Goal: Information Seeking & Learning: Understand process/instructions

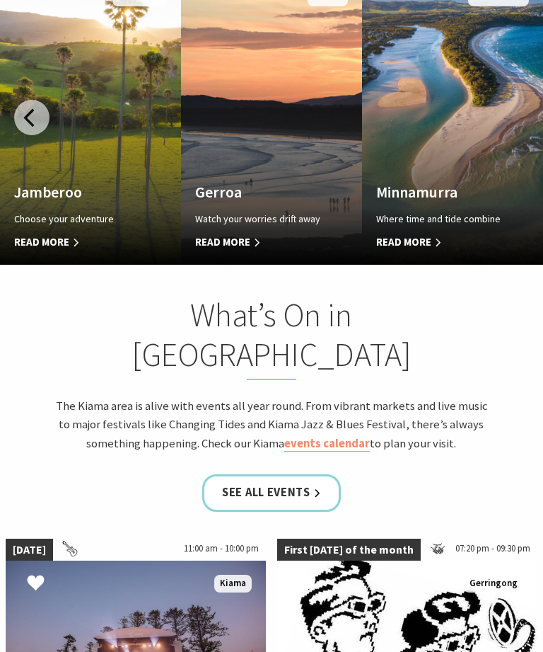
scroll to position [890, 0]
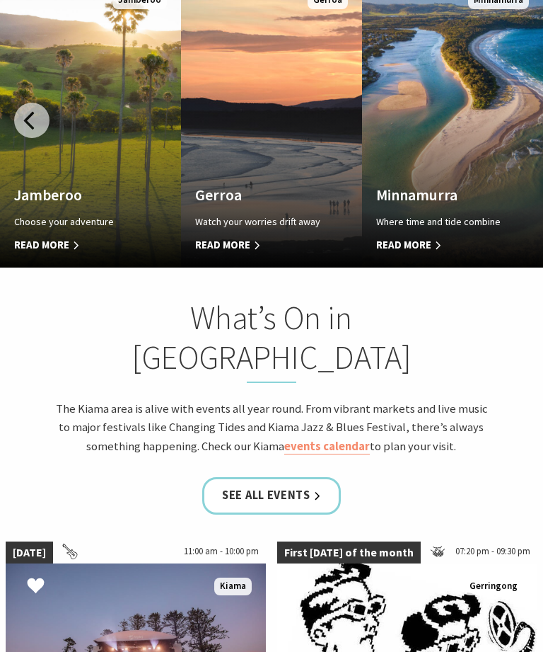
click at [436, 254] on span "Read More" at bounding box center [439, 245] width 126 height 17
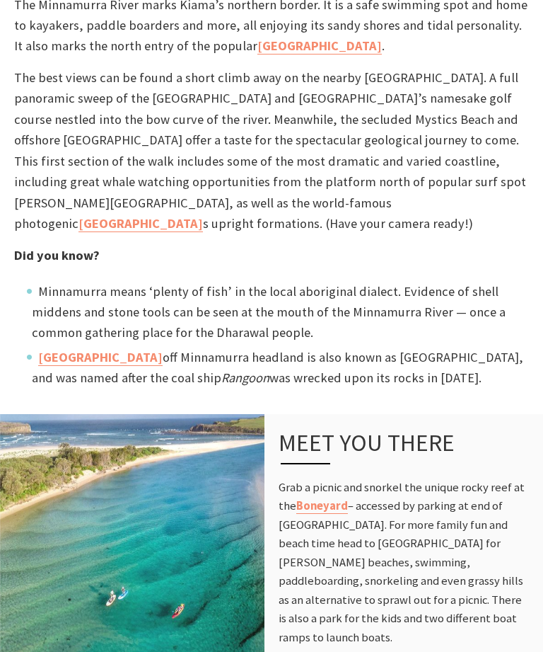
scroll to position [570, 0]
click at [79, 223] on link "Cathedral Rock" at bounding box center [141, 223] width 125 height 17
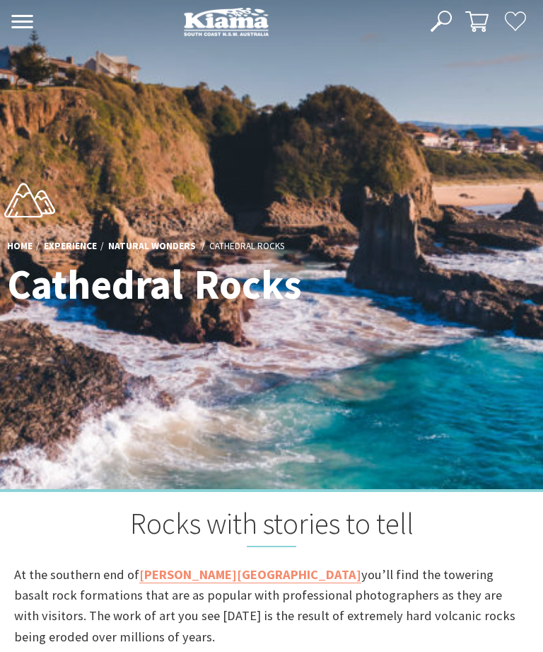
click at [11, 22] on icon at bounding box center [22, 21] width 23 height 13
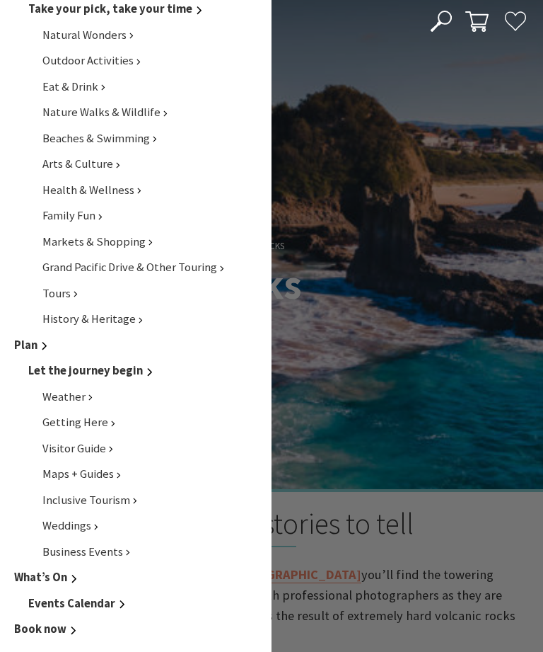
scroll to position [478, 0]
click at [73, 271] on span "Grand Pacific Drive & Other Touring" at bounding box center [129, 267] width 175 height 15
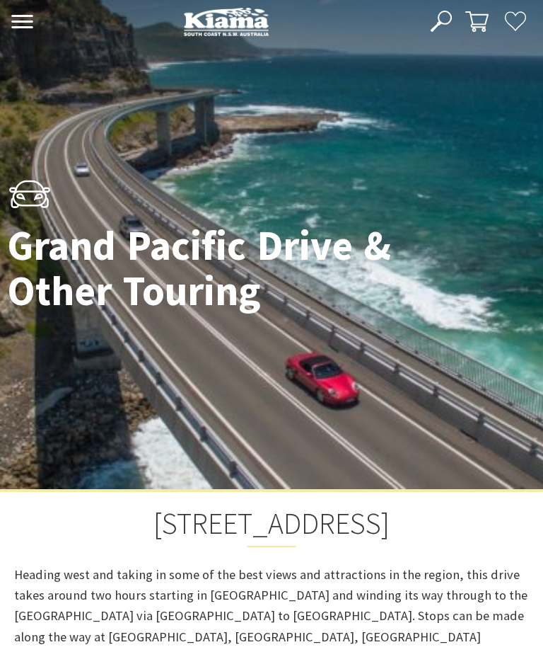
click at [34, 24] on button "Open Nav" at bounding box center [22, 22] width 30 height 23
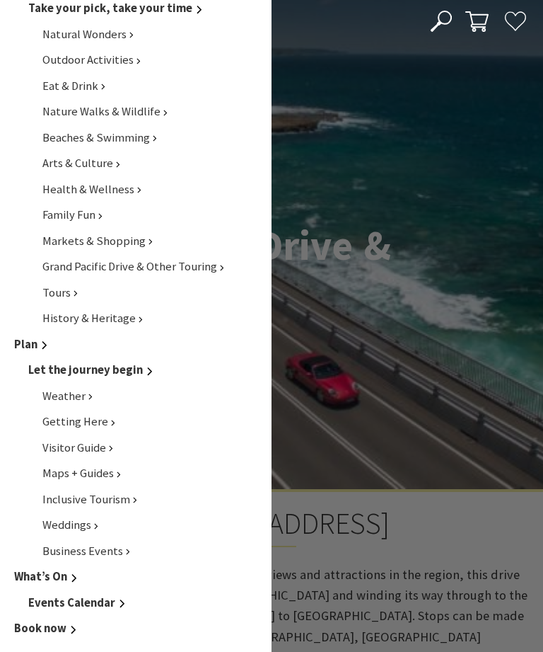
scroll to position [478, 0]
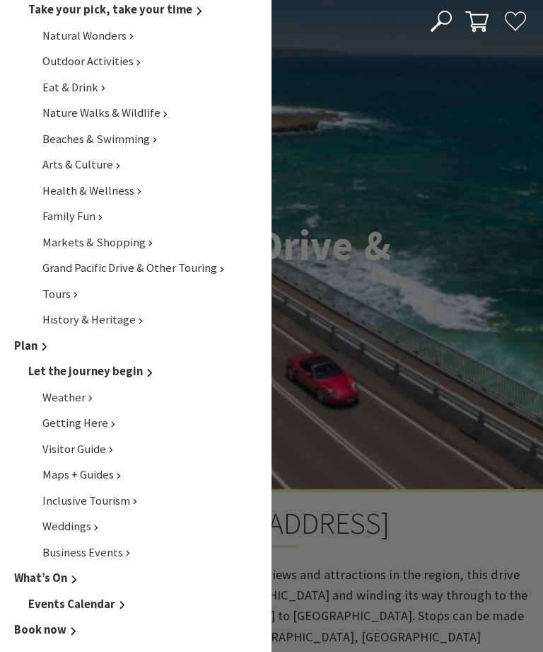
click at [53, 482] on span "Maps + Guides" at bounding box center [77, 474] width 71 height 15
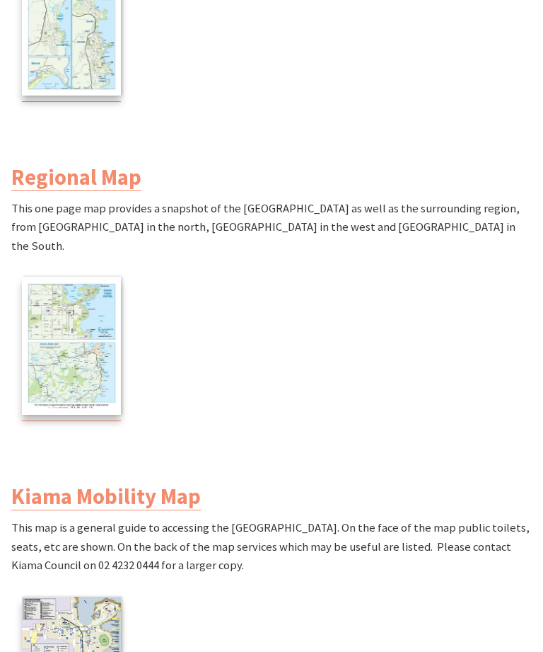
scroll to position [996, 0]
click at [71, 287] on img at bounding box center [71, 345] width 99 height 137
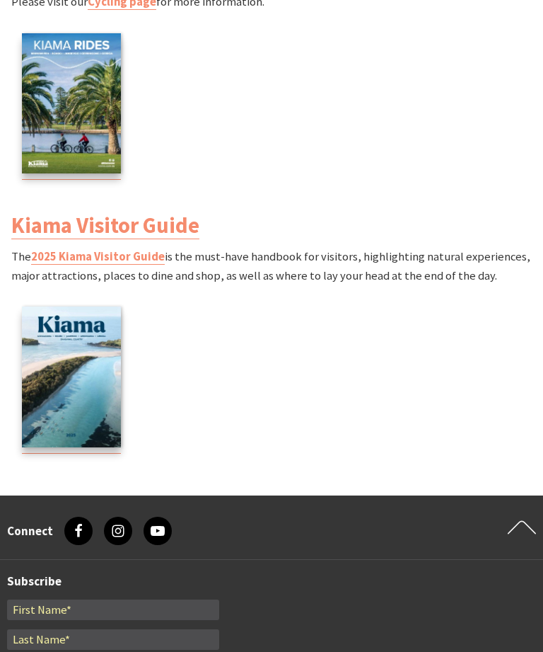
scroll to position [2075, 0]
click at [62, 347] on img at bounding box center [71, 376] width 99 height 141
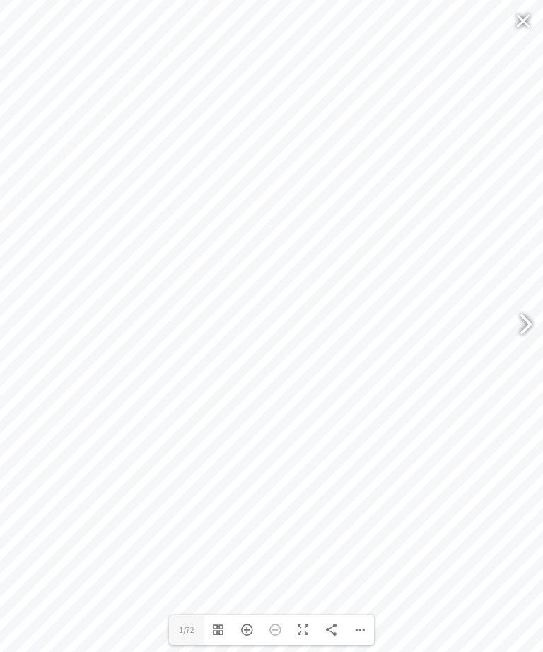
click at [241, 645] on div "Zoom In" at bounding box center [247, 630] width 28 height 30
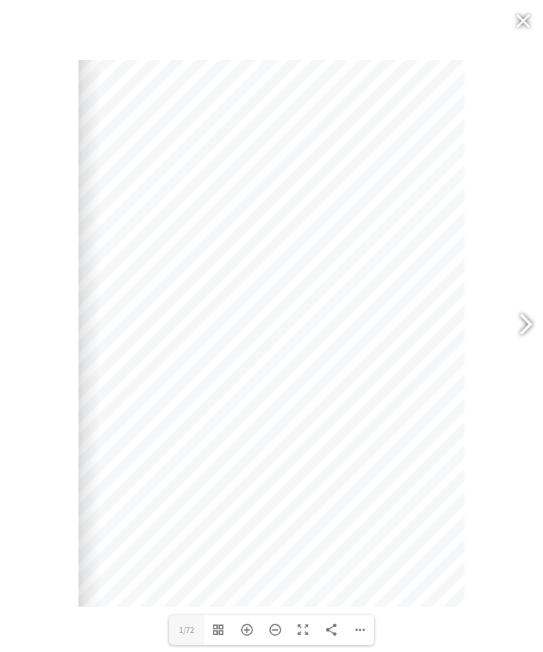
click at [541, 335] on div at bounding box center [525, 326] width 35 height 71
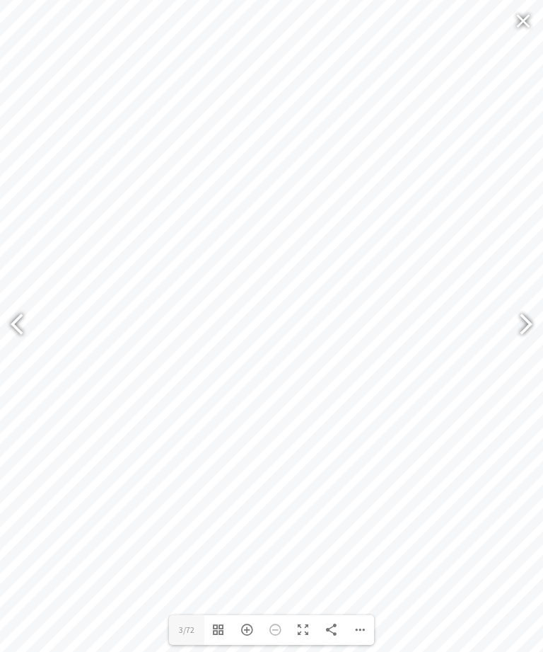
click at [529, 349] on div at bounding box center [520, 326] width 33 height 52
click at [526, 343] on div at bounding box center [520, 326] width 33 height 52
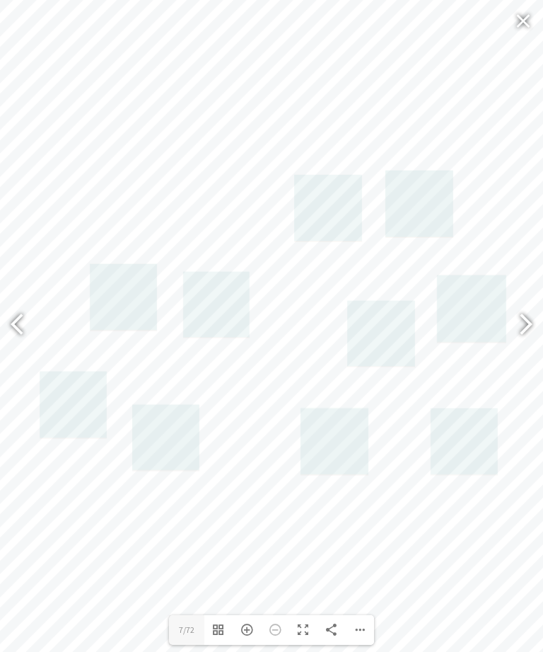
click at [533, 347] on div at bounding box center [520, 326] width 33 height 52
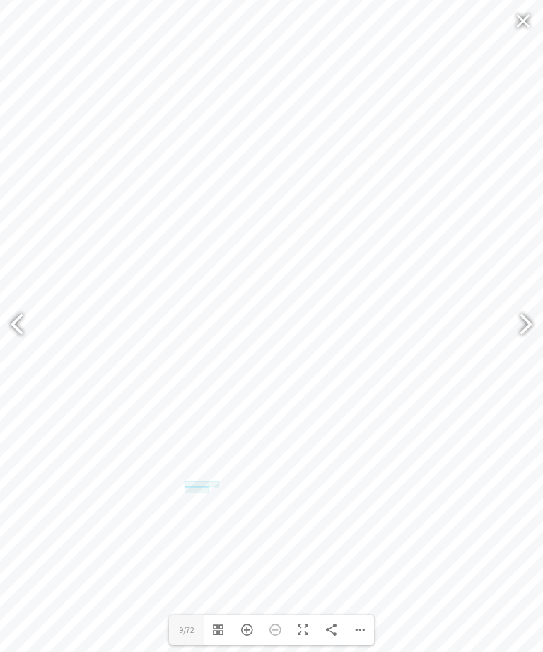
click at [523, 346] on div at bounding box center [520, 326] width 33 height 52
click at [532, 343] on div at bounding box center [520, 326] width 33 height 52
click at [526, 345] on div at bounding box center [520, 326] width 33 height 52
click at [534, 340] on div at bounding box center [520, 326] width 33 height 52
click at [533, 347] on div at bounding box center [520, 326] width 33 height 52
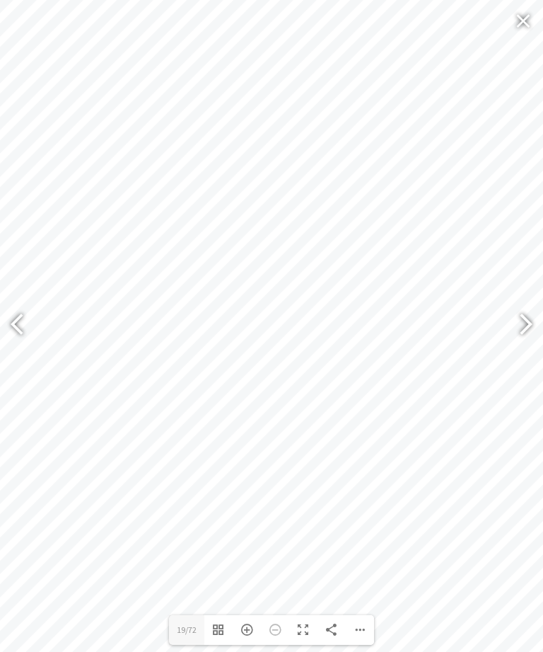
click at [533, 340] on div at bounding box center [520, 326] width 33 height 52
click at [539, 348] on div at bounding box center [525, 326] width 35 height 71
click at [529, 344] on div at bounding box center [520, 326] width 33 height 52
click at [532, 345] on div at bounding box center [520, 326] width 33 height 52
click at [531, 344] on div at bounding box center [520, 326] width 33 height 52
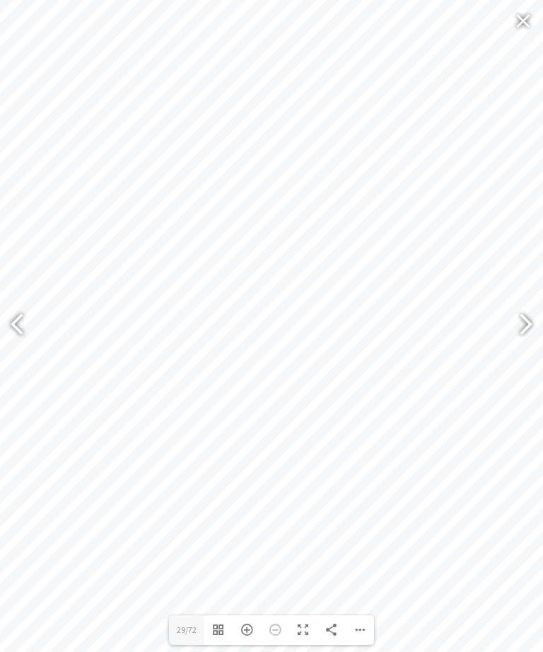
click at [531, 345] on div at bounding box center [520, 326] width 33 height 52
click at [532, 340] on div at bounding box center [520, 326] width 33 height 52
click at [523, 340] on div at bounding box center [520, 326] width 33 height 52
click at [21, 341] on div at bounding box center [23, 326] width 33 height 52
click at [13, 347] on div at bounding box center [23, 326] width 33 height 52
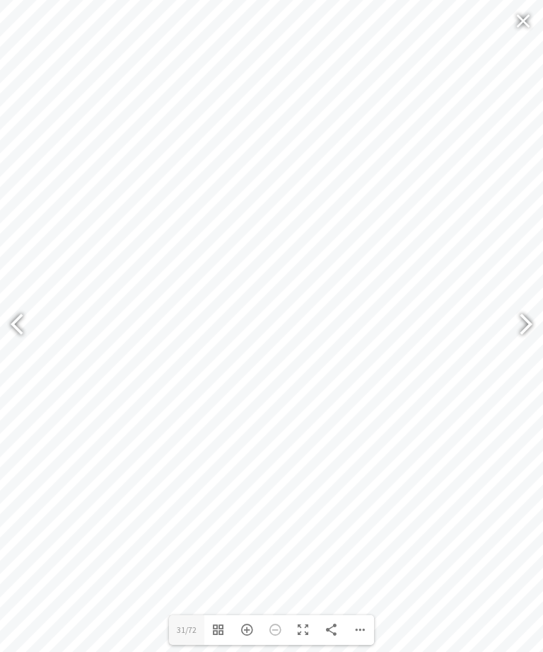
click at [523, 345] on div at bounding box center [520, 326] width 33 height 52
click at [533, 350] on div at bounding box center [520, 326] width 33 height 52
click at [531, 344] on div at bounding box center [520, 326] width 33 height 52
click at [529, 352] on div at bounding box center [520, 326] width 33 height 52
click at [530, 344] on div at bounding box center [520, 326] width 33 height 52
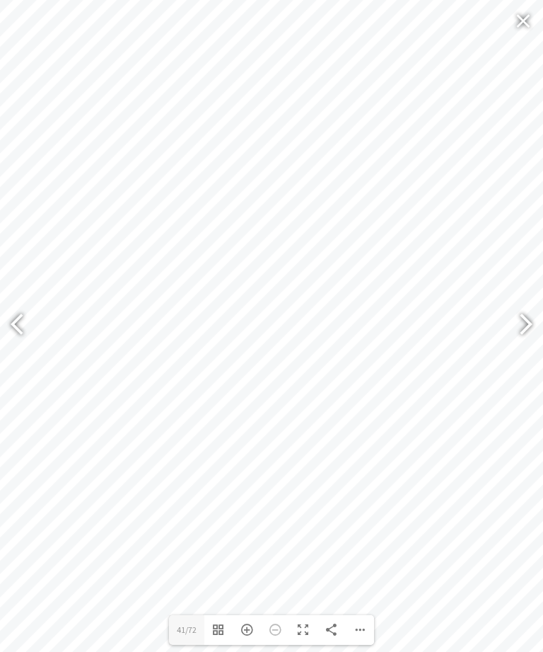
click at [526, 345] on div at bounding box center [520, 326] width 33 height 52
click at [532, 345] on div at bounding box center [520, 326] width 33 height 52
click at [527, 345] on div at bounding box center [520, 326] width 33 height 52
click at [531, 352] on div at bounding box center [520, 326] width 33 height 52
click at [539, 345] on div at bounding box center [525, 326] width 35 height 71
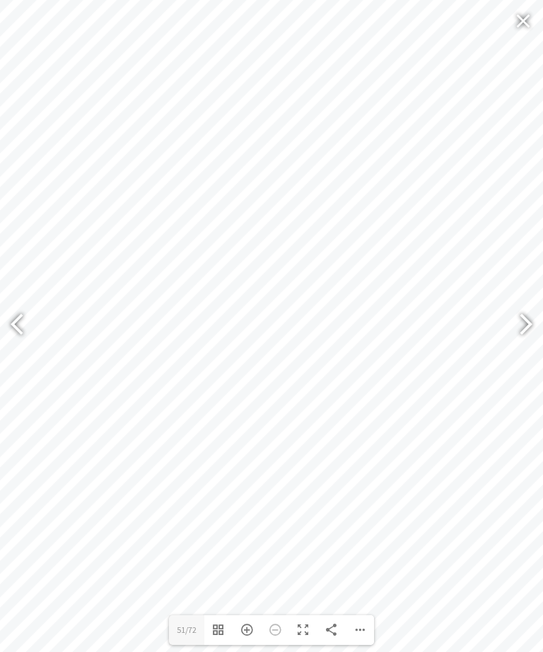
click at [534, 348] on div at bounding box center [520, 326] width 33 height 52
click at [536, 342] on div at bounding box center [520, 326] width 33 height 52
click at [529, 348] on div at bounding box center [520, 326] width 33 height 52
click at [535, 340] on div at bounding box center [520, 326] width 33 height 52
click at [534, 343] on div at bounding box center [520, 326] width 33 height 52
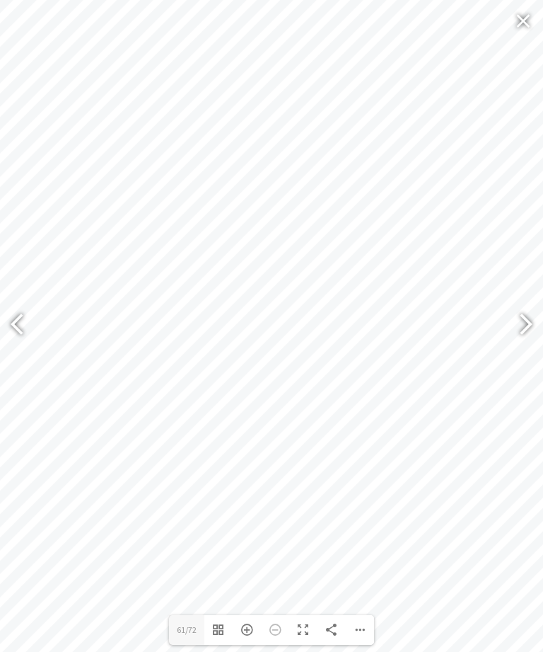
click at [531, 350] on div at bounding box center [520, 326] width 33 height 52
click at [536, 346] on div at bounding box center [520, 326] width 33 height 52
click at [530, 347] on div at bounding box center [520, 326] width 33 height 52
click at [524, 348] on div at bounding box center [520, 326] width 33 height 52
click at [534, 345] on div at bounding box center [520, 326] width 33 height 52
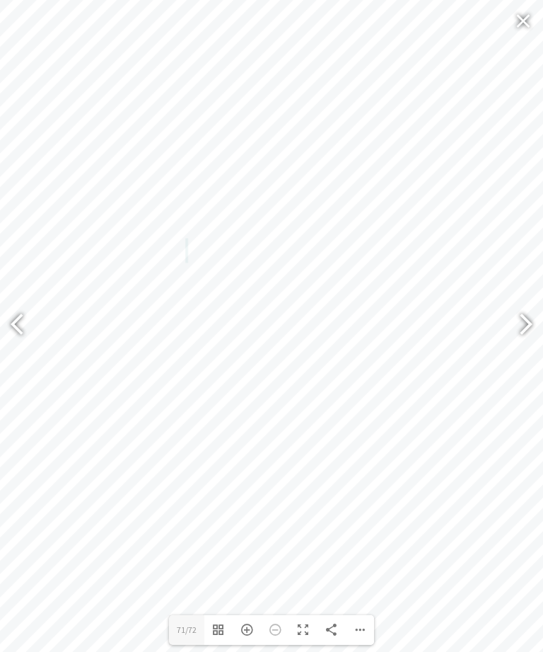
click at [538, 344] on div at bounding box center [525, 326] width 35 height 71
type input "72"
click at [517, 23] on div at bounding box center [523, 21] width 33 height 34
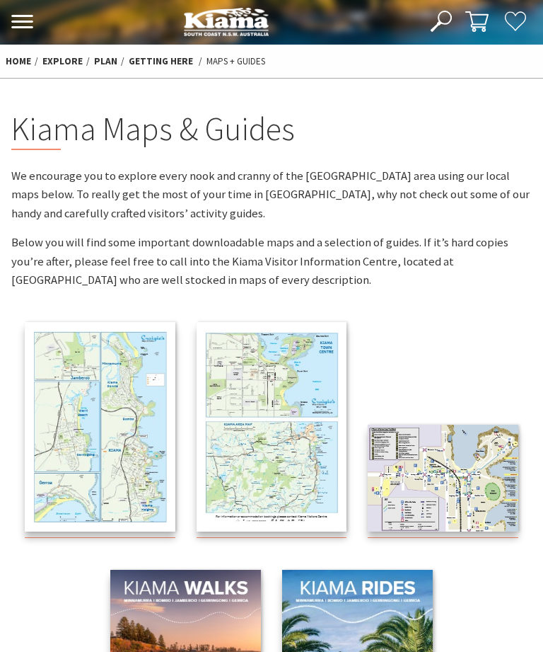
scroll to position [2121, 0]
